Goal: Entertainment & Leisure: Consume media (video, audio)

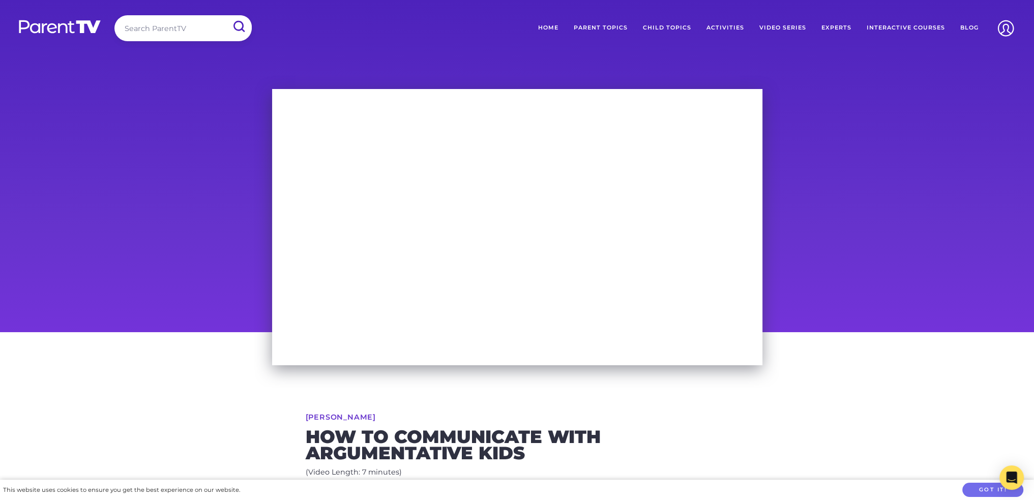
click at [71, 25] on img at bounding box center [60, 26] width 84 height 15
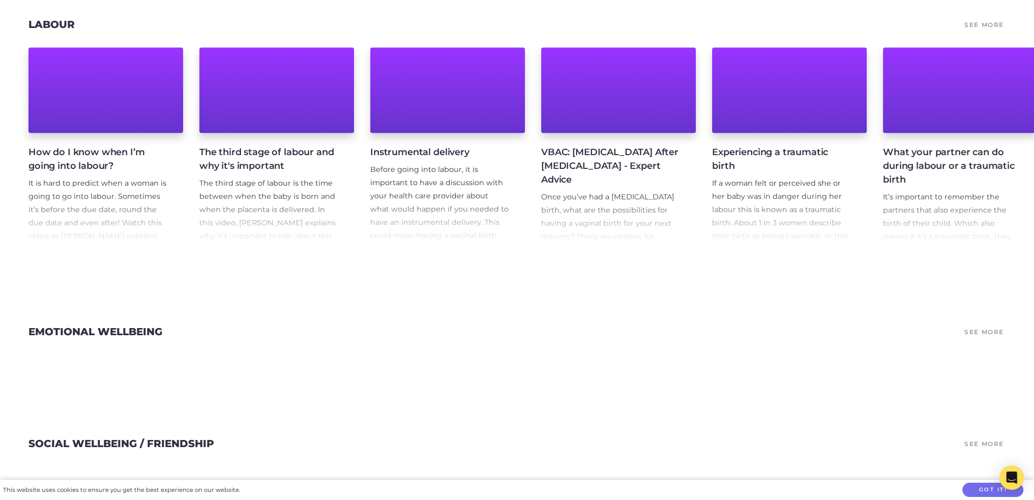
scroll to position [2951, 0]
